Goal: Transaction & Acquisition: Purchase product/service

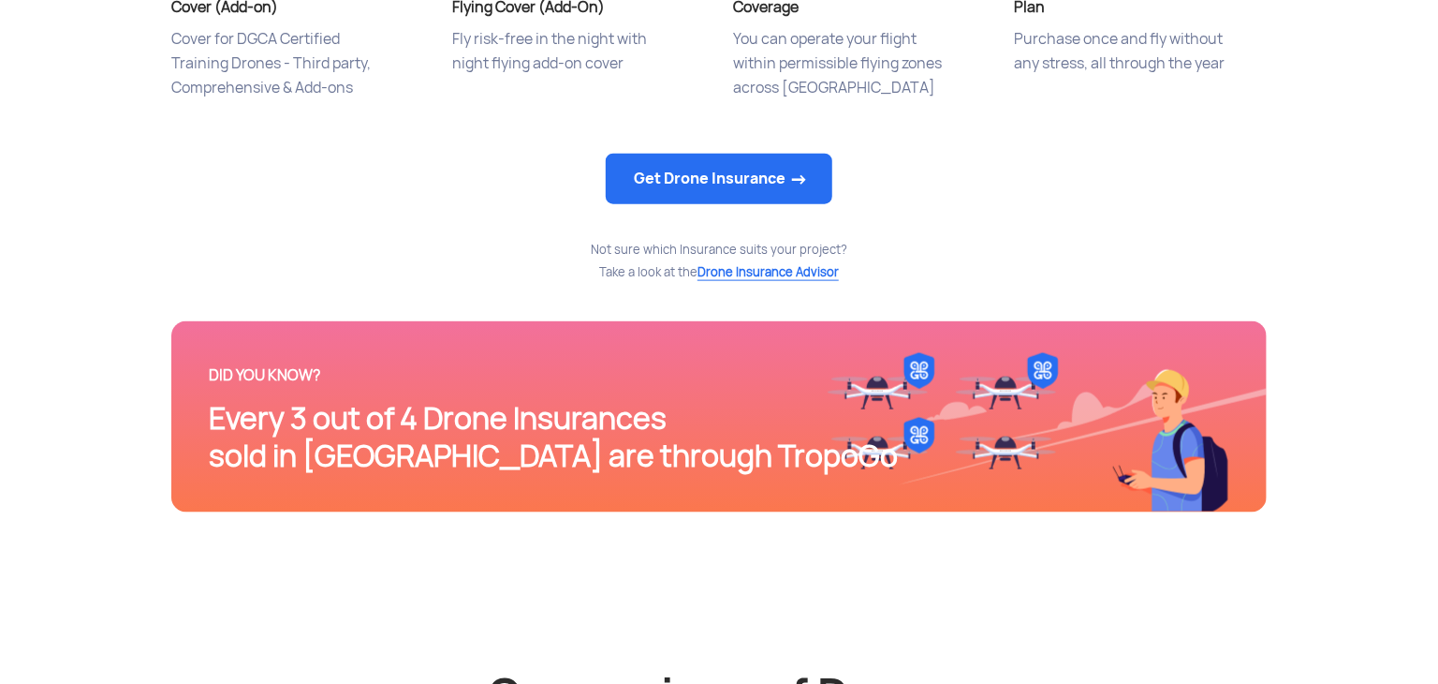
scroll to position [1086, 0]
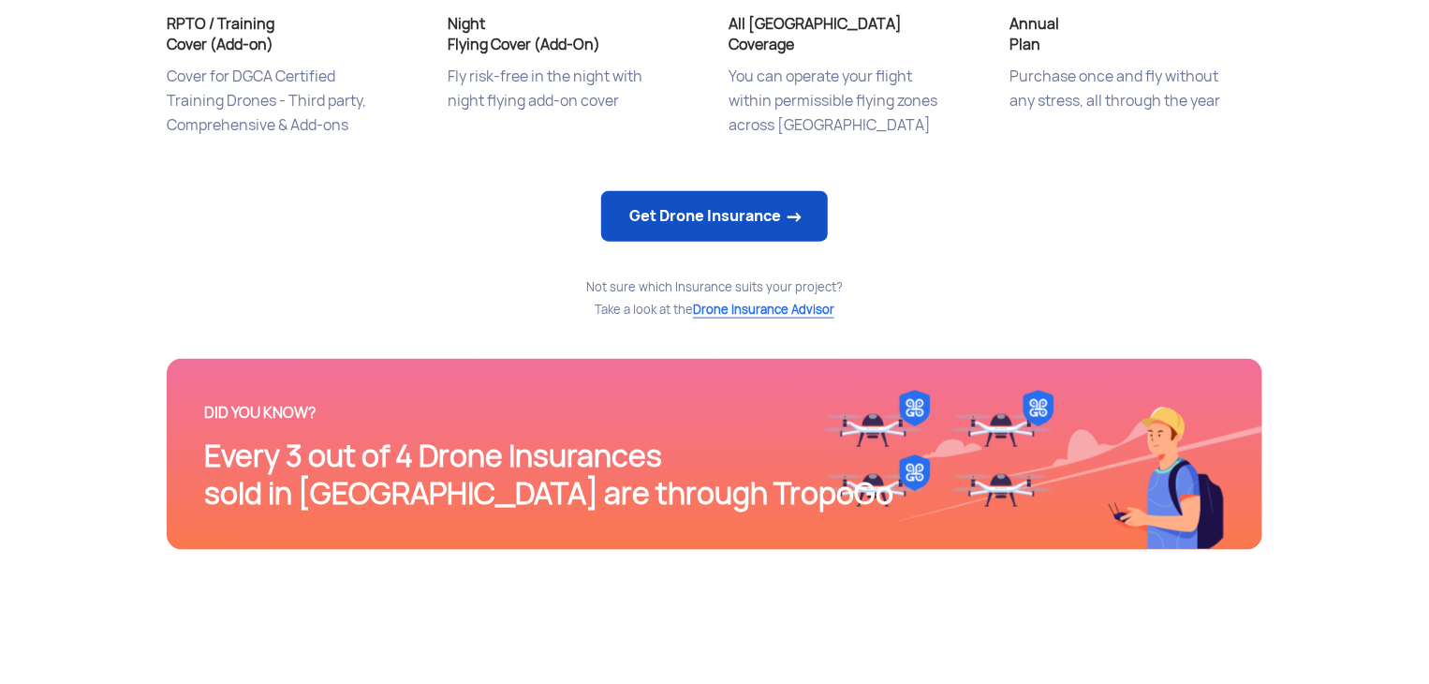
click at [689, 219] on link "Get Drone Insurance" at bounding box center [714, 216] width 227 height 51
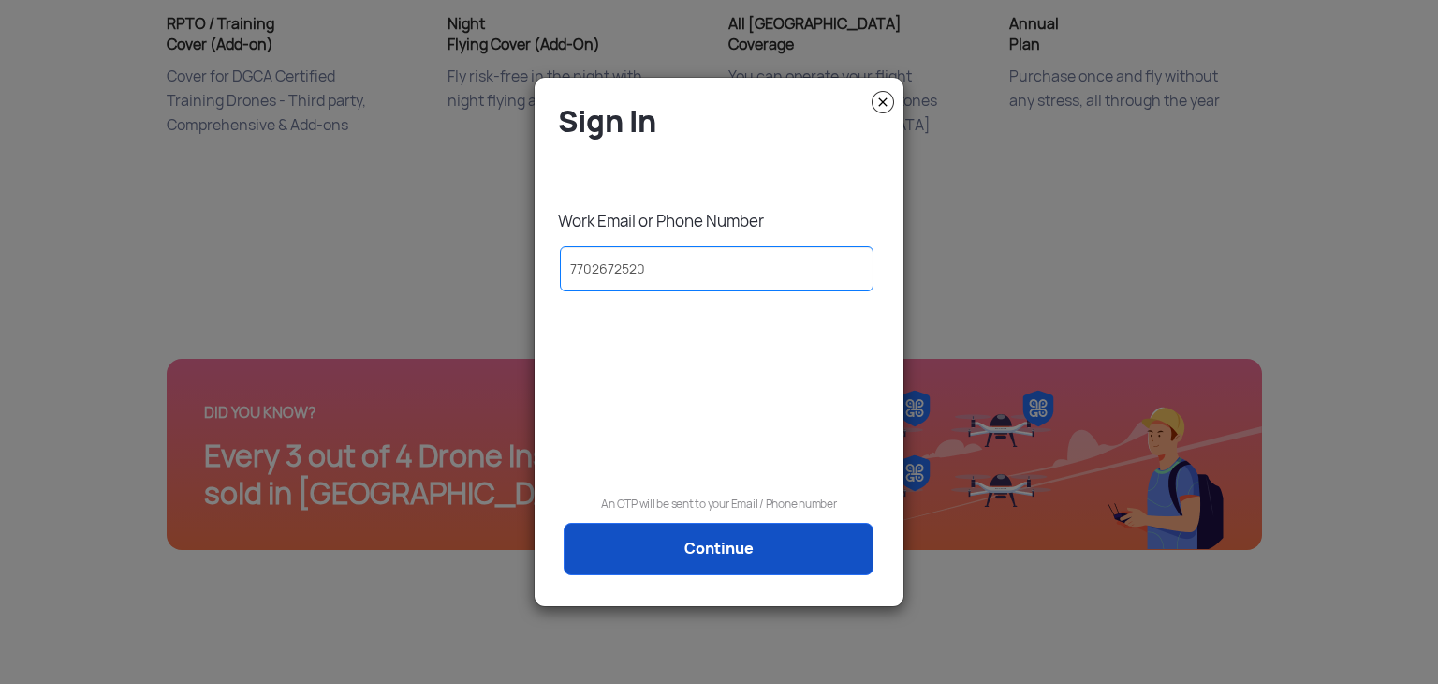
type input "7702672520"
click at [702, 540] on link "Continue" at bounding box center [719, 549] width 310 height 52
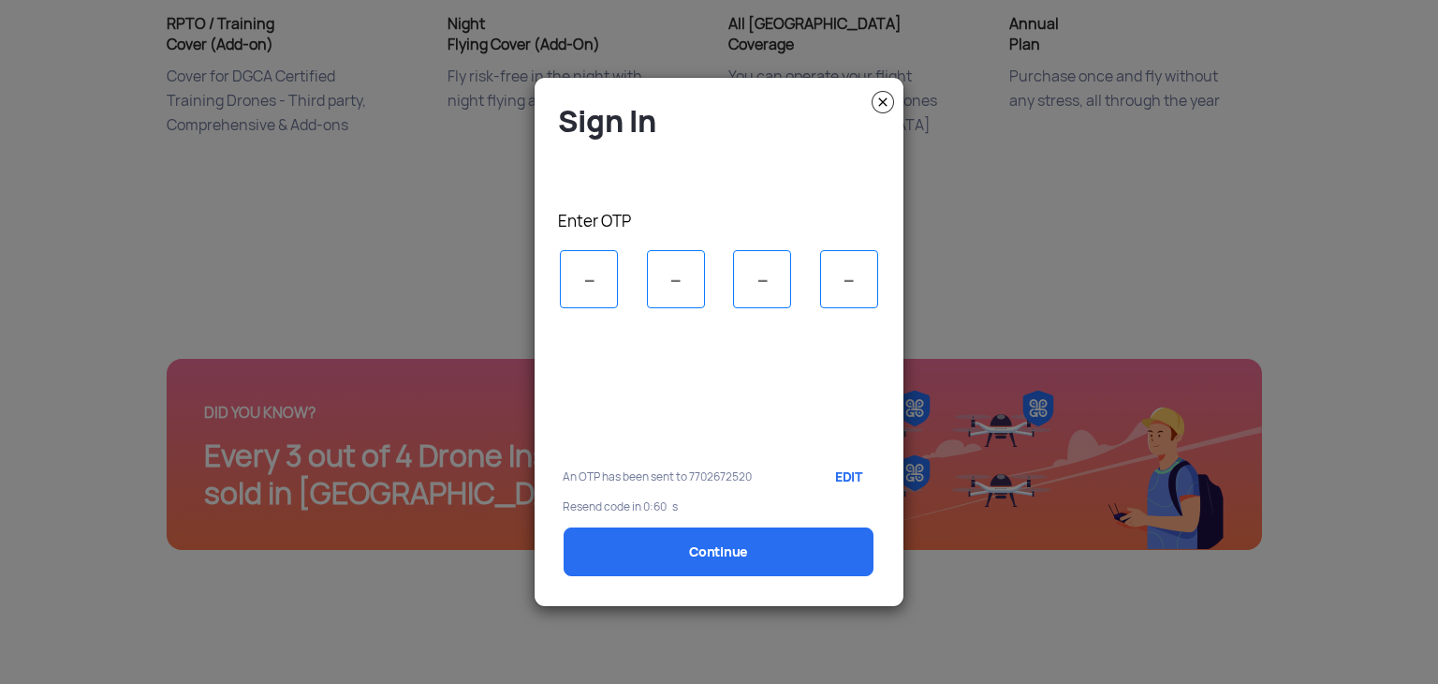
scroll to position [0, 0]
type input "4"
type input "0"
type input "2"
type input "7"
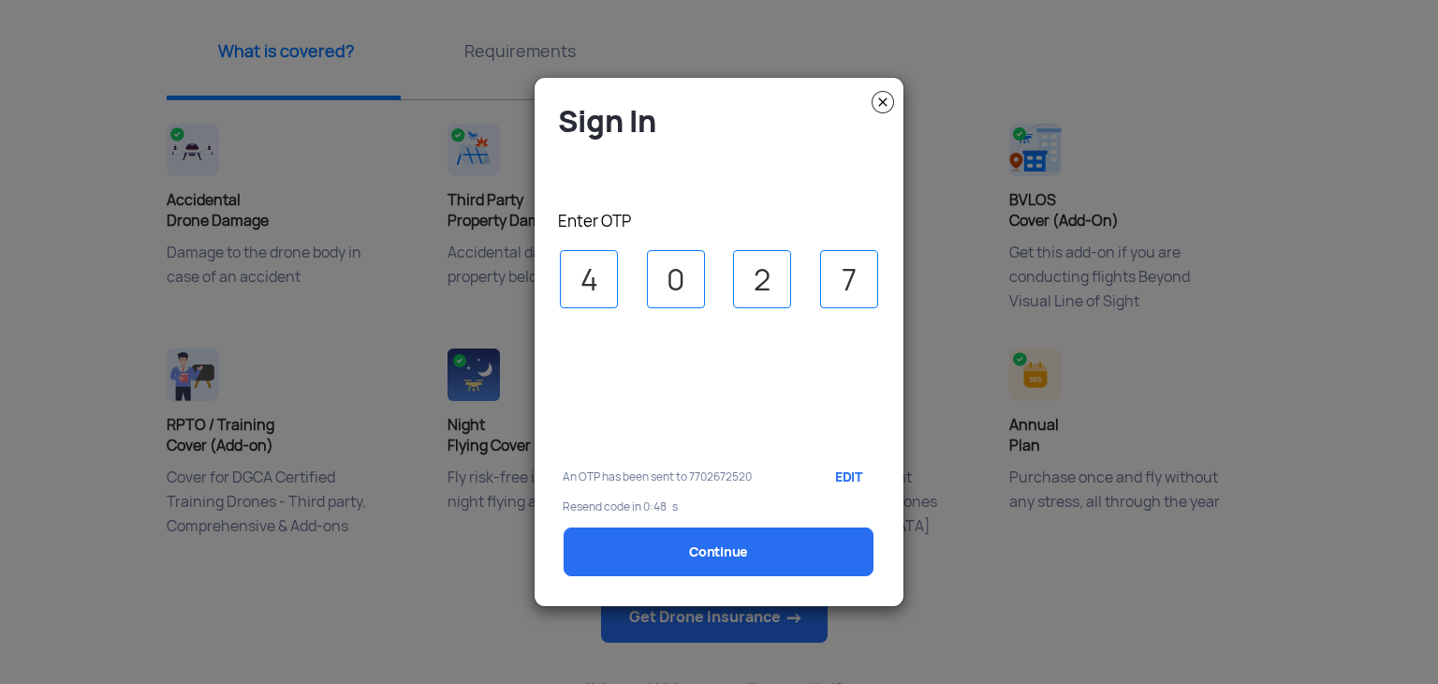
select select "1000000"
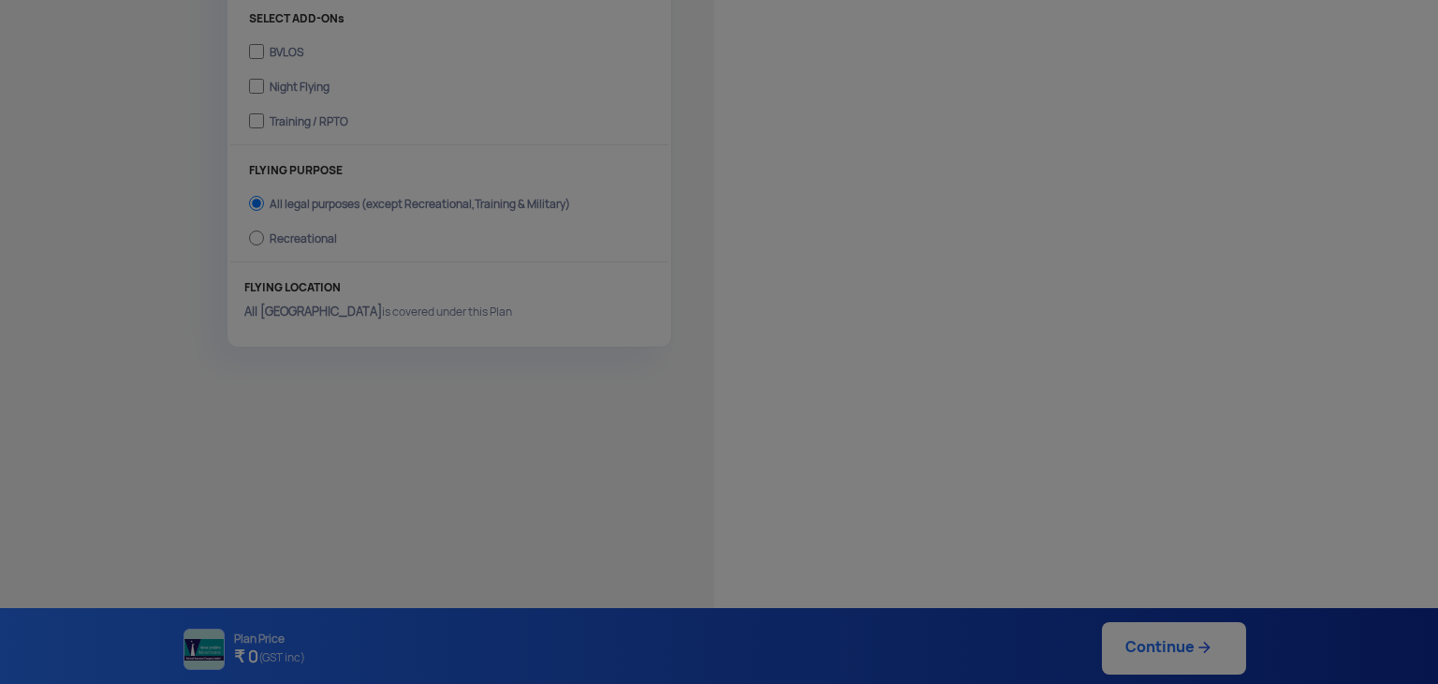
type input "[DATE] 10:20:00 AM"
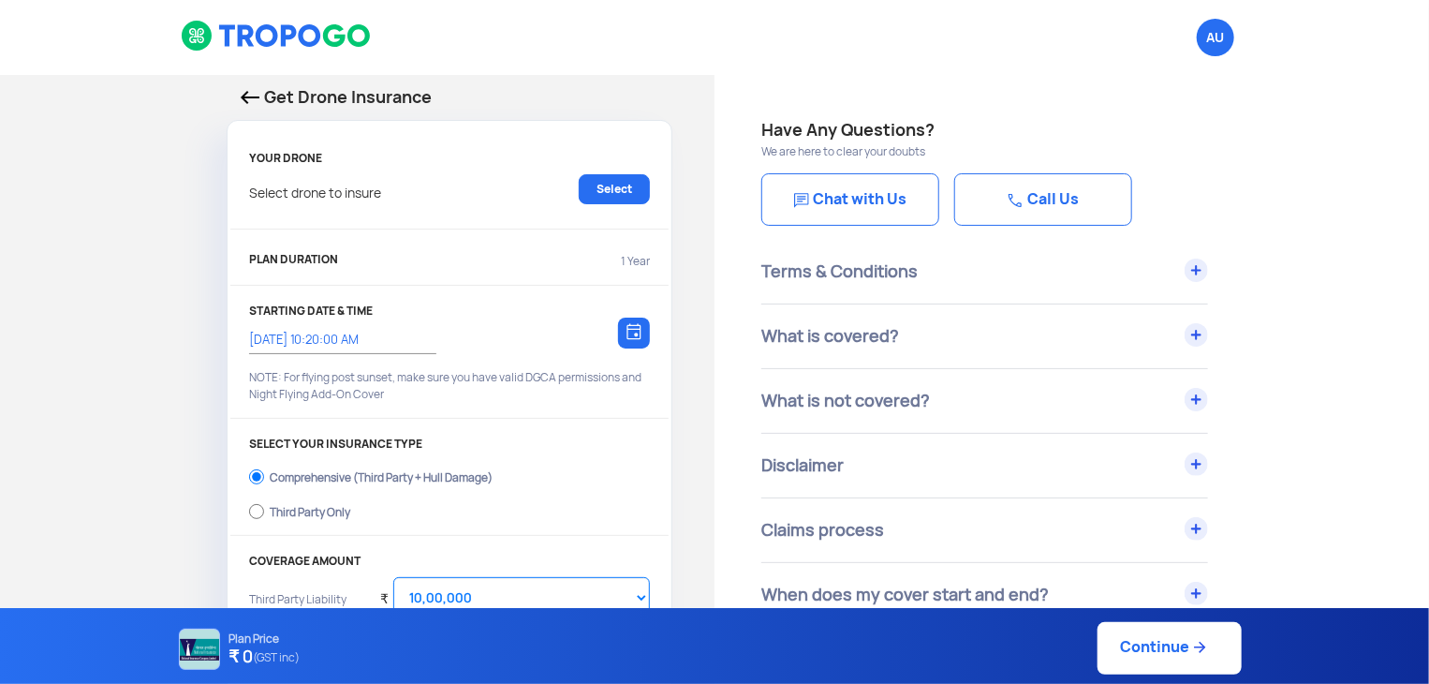
click at [1037, 201] on link "Call Us" at bounding box center [1043, 199] width 178 height 52
click at [922, 27] on div "AU Logout" at bounding box center [897, 37] width 730 height 75
click at [1062, 211] on link "Call Us" at bounding box center [1043, 199] width 178 height 52
click at [244, 81] on div "Get Drone Insurance YOUR DRONE Select drone to insure Select PLAN DURATION 1 Ye…" at bounding box center [357, 558] width 715 height 966
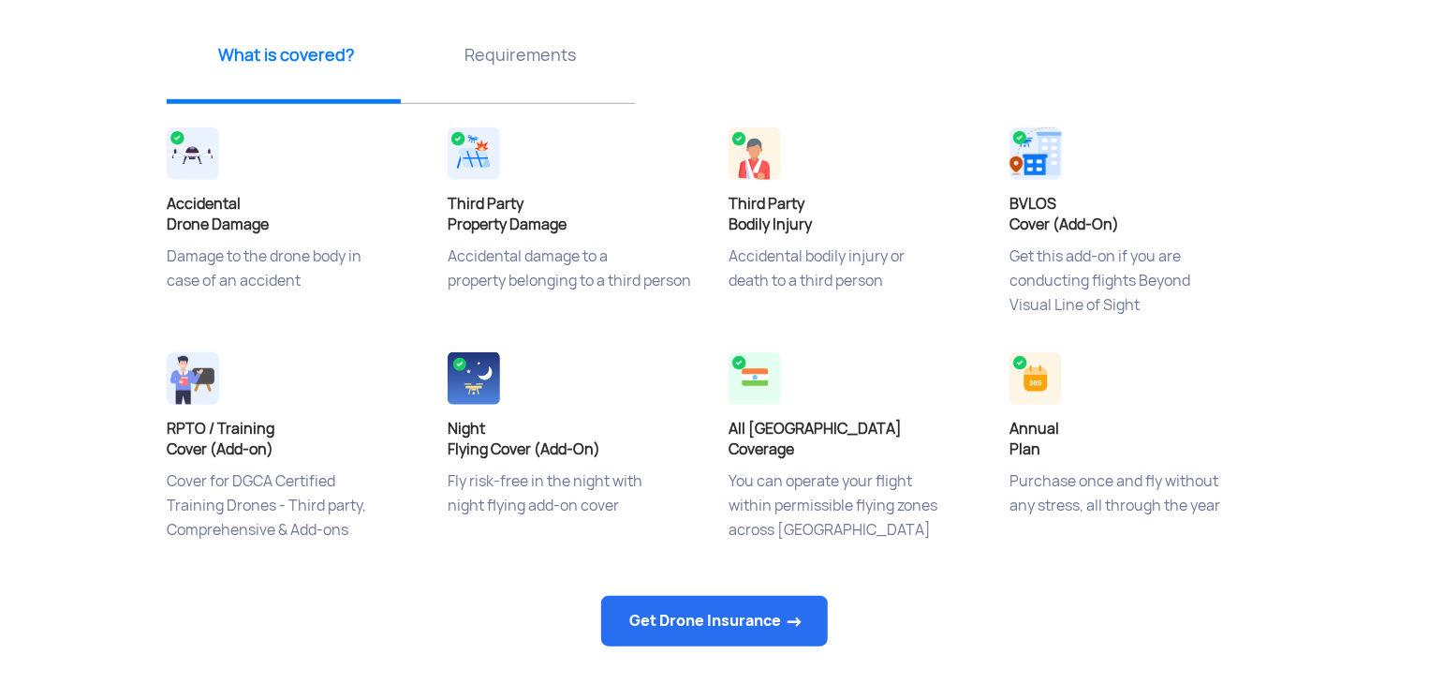
scroll to position [684, 0]
